Goal: Task Accomplishment & Management: Complete application form

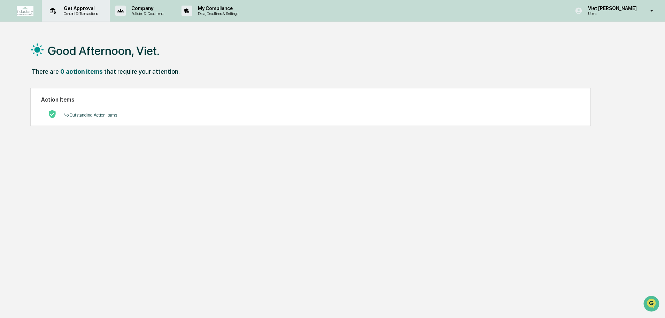
click at [64, 14] on p "Content & Transactions" at bounding box center [79, 13] width 43 height 5
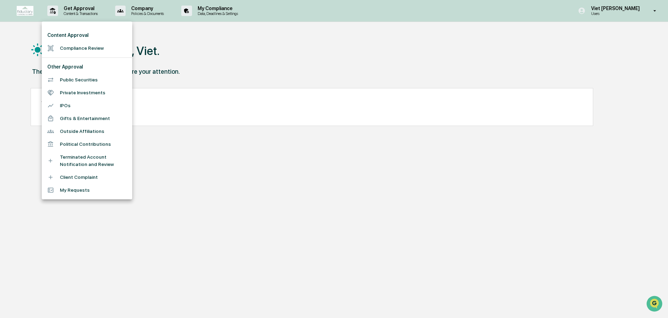
click at [71, 46] on li "Compliance Review" at bounding box center [87, 48] width 91 height 13
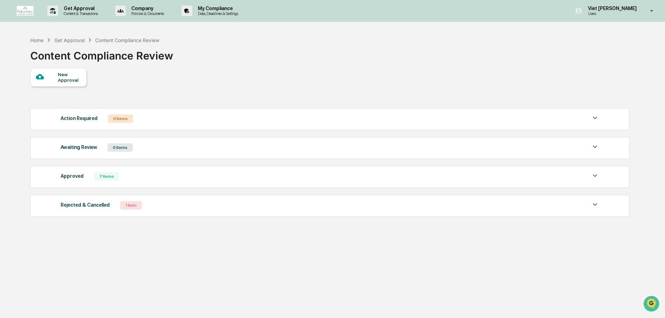
click at [69, 73] on div "New Approval" at bounding box center [69, 77] width 23 height 11
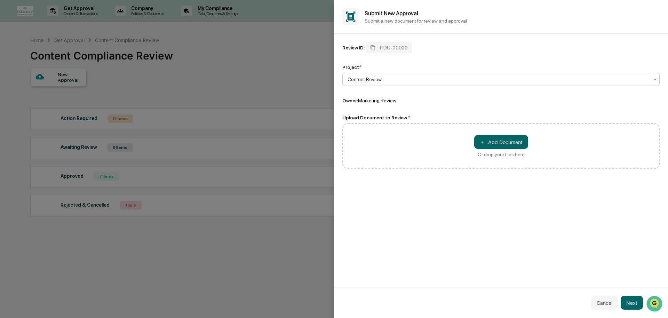
click at [374, 81] on div at bounding box center [498, 79] width 301 height 7
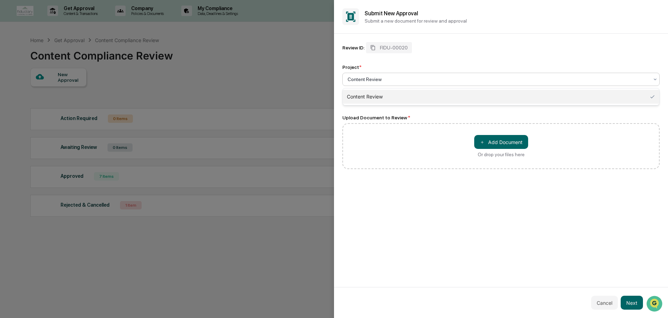
click at [380, 98] on div "Content Review" at bounding box center [501, 97] width 317 height 14
click at [392, 84] on div "Content Review" at bounding box center [498, 79] width 308 height 10
click at [387, 95] on div "Content Review" at bounding box center [501, 97] width 317 height 14
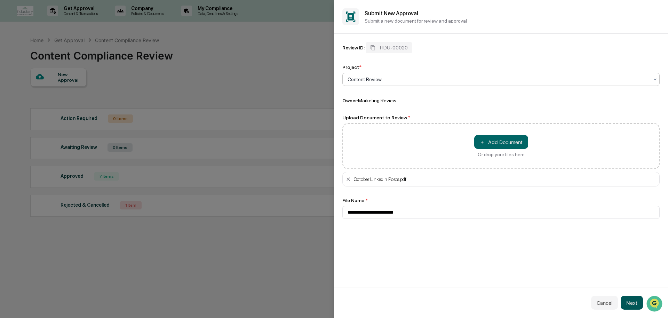
click at [634, 302] on button "Next" at bounding box center [632, 303] width 22 height 14
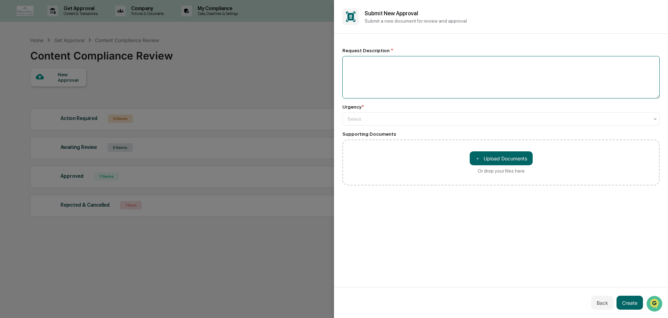
click at [393, 92] on textarea at bounding box center [501, 77] width 317 height 42
type textarea "*"
type textarea "**********"
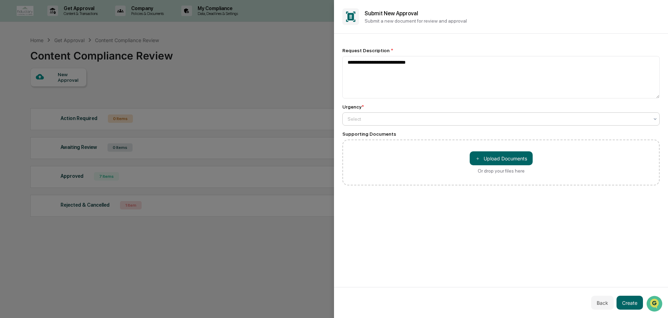
click at [383, 121] on div at bounding box center [498, 119] width 301 height 7
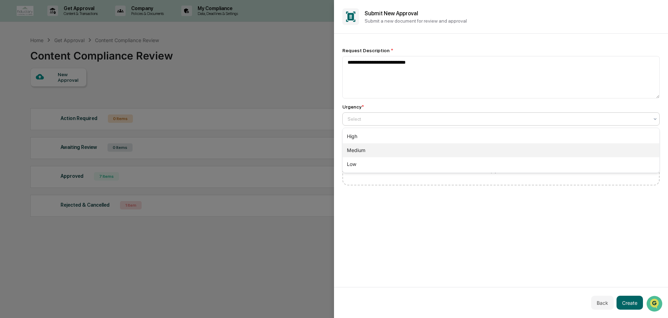
click at [361, 148] on div "Medium" at bounding box center [501, 150] width 317 height 14
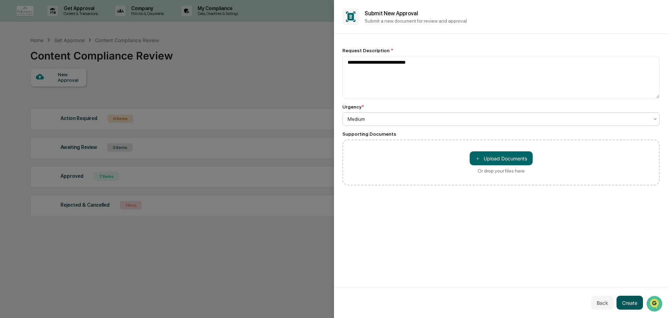
click at [632, 301] on button "Create" at bounding box center [630, 303] width 26 height 14
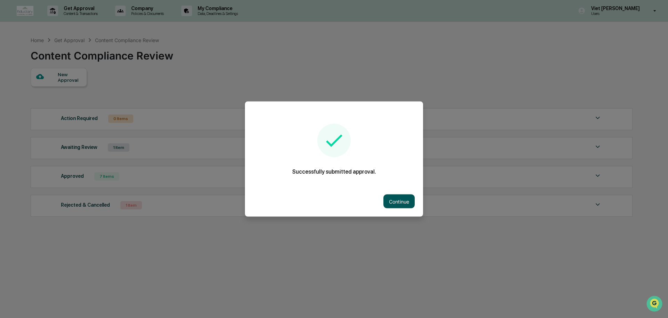
click at [389, 201] on button "Continue" at bounding box center [399, 202] width 31 height 14
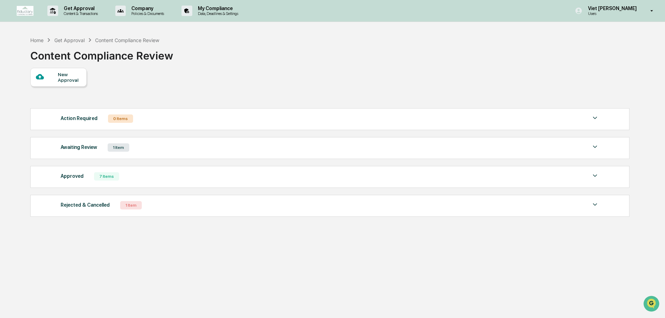
click at [151, 151] on div "Awaiting Review 1 Item" at bounding box center [330, 148] width 538 height 10
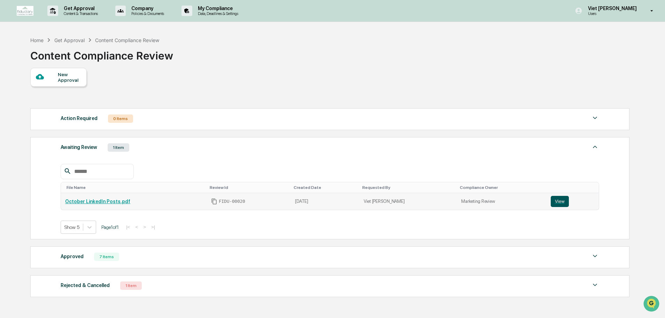
click at [557, 203] on button "View" at bounding box center [559, 201] width 18 height 11
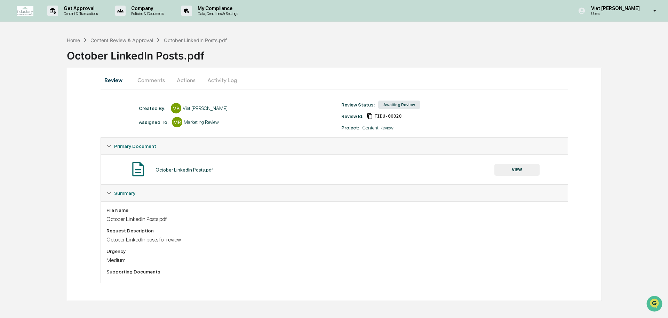
click at [518, 170] on button "VIEW" at bounding box center [517, 170] width 45 height 12
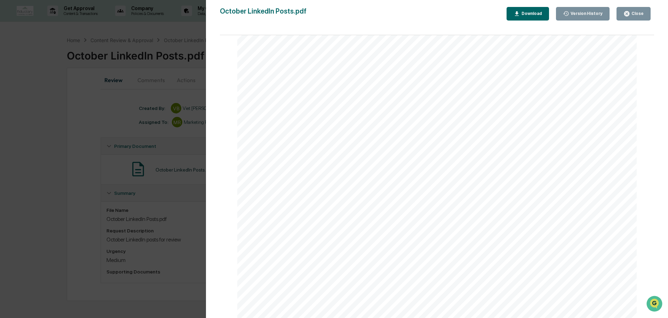
scroll to position [250, 0]
